Goal: Task Accomplishment & Management: Complete application form

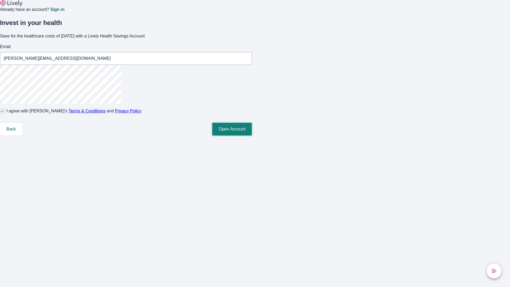
click at [252, 136] on button "Open Account" at bounding box center [232, 129] width 40 height 13
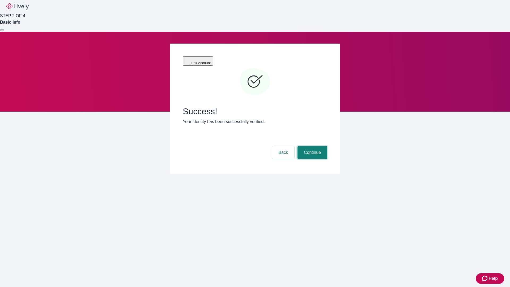
click at [312, 146] on button "Continue" at bounding box center [313, 152] width 30 height 13
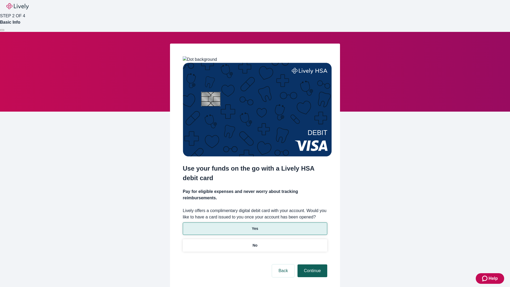
click at [255, 243] on p "No" at bounding box center [255, 246] width 5 height 6
click at [312, 264] on button "Continue" at bounding box center [313, 270] width 30 height 13
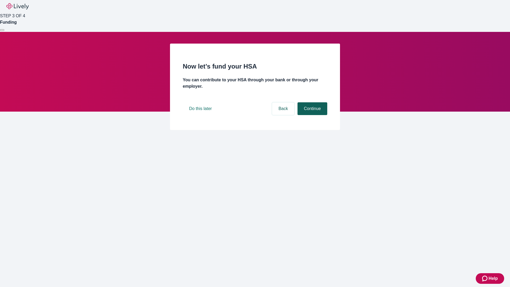
click at [312, 115] on button "Continue" at bounding box center [313, 108] width 30 height 13
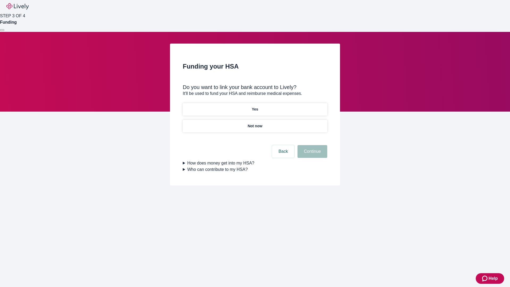
click at [255, 107] on p "Yes" at bounding box center [255, 110] width 6 height 6
click at [312, 145] on button "Continue" at bounding box center [313, 151] width 30 height 13
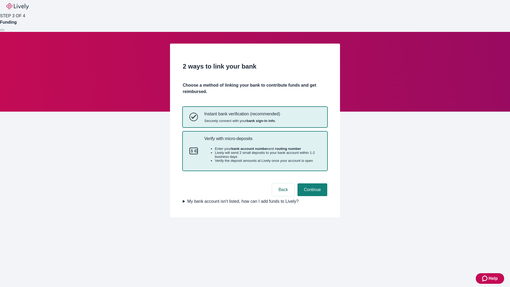
click at [262, 141] on p "Verify with micro-deposits" at bounding box center [262, 138] width 116 height 5
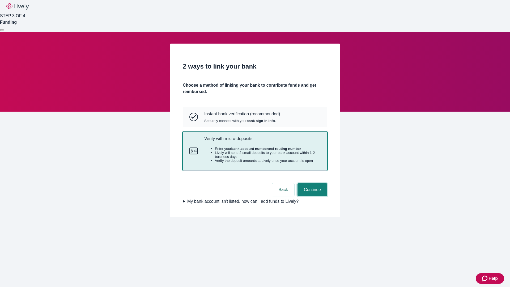
click at [312, 196] on button "Continue" at bounding box center [313, 189] width 30 height 13
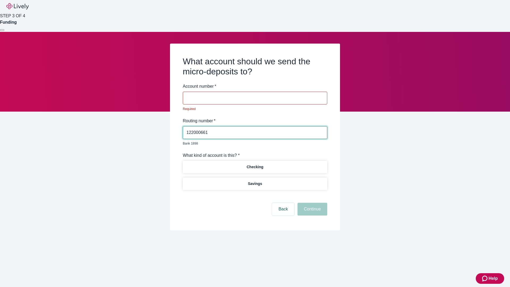
type input "122000661"
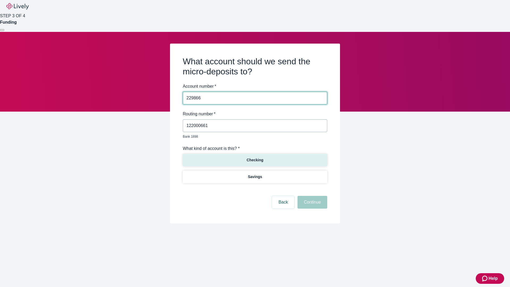
type input "229866"
click at [255, 157] on p "Checking" at bounding box center [255, 160] width 17 height 6
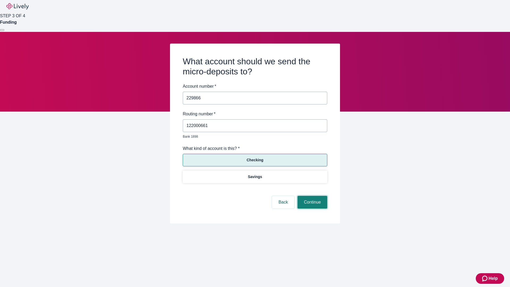
click at [312, 196] on button "Continue" at bounding box center [313, 202] width 30 height 13
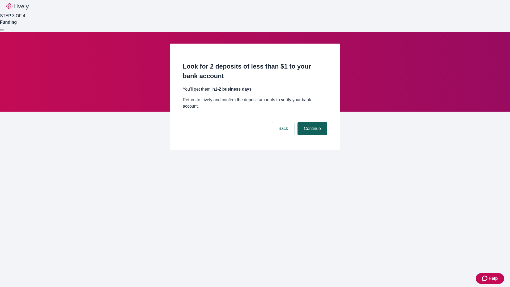
click at [312, 122] on button "Continue" at bounding box center [313, 128] width 30 height 13
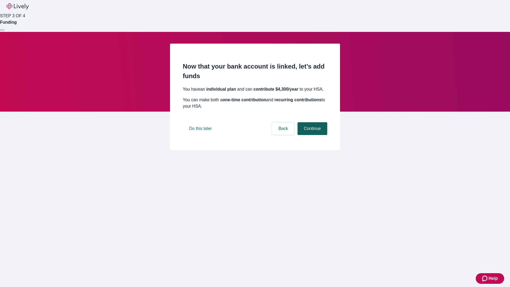
click at [312, 135] on button "Continue" at bounding box center [313, 128] width 30 height 13
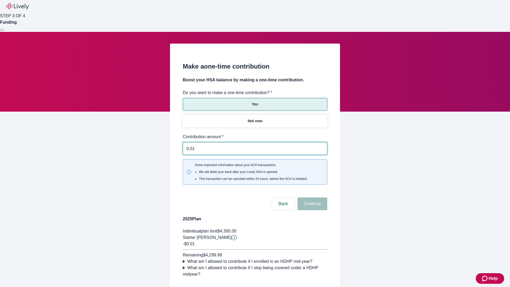
type input "0.01"
click at [312, 198] on button "Continue" at bounding box center [313, 204] width 30 height 13
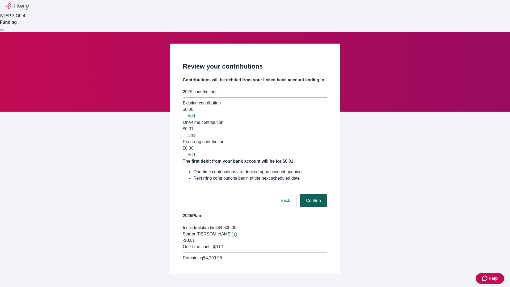
click at [313, 194] on button "Confirm" at bounding box center [314, 200] width 28 height 13
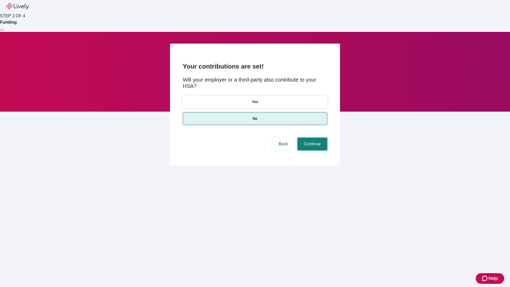
click at [312, 138] on button "Continue" at bounding box center [313, 144] width 30 height 13
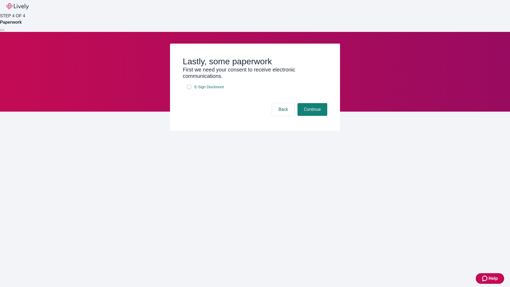
click at [189, 89] on input "E-Sign Disclosure" at bounding box center [189, 87] width 4 height 4
checkbox input "true"
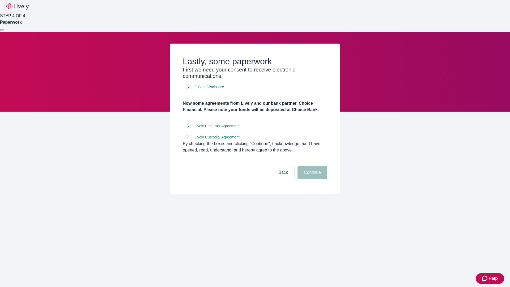
click at [189, 139] on input "Lively Custodial Agreement" at bounding box center [189, 137] width 4 height 4
checkbox input "true"
click at [312, 179] on button "Continue" at bounding box center [313, 172] width 30 height 13
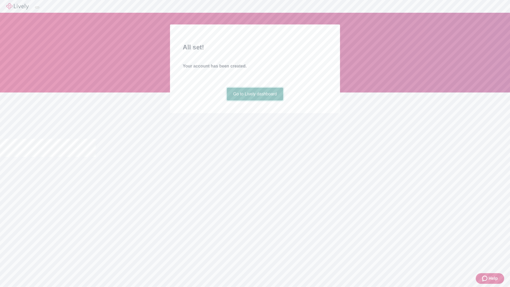
click at [255, 100] on link "Go to Lively dashboard" at bounding box center [255, 94] width 57 height 13
